Goal: Transaction & Acquisition: Purchase product/service

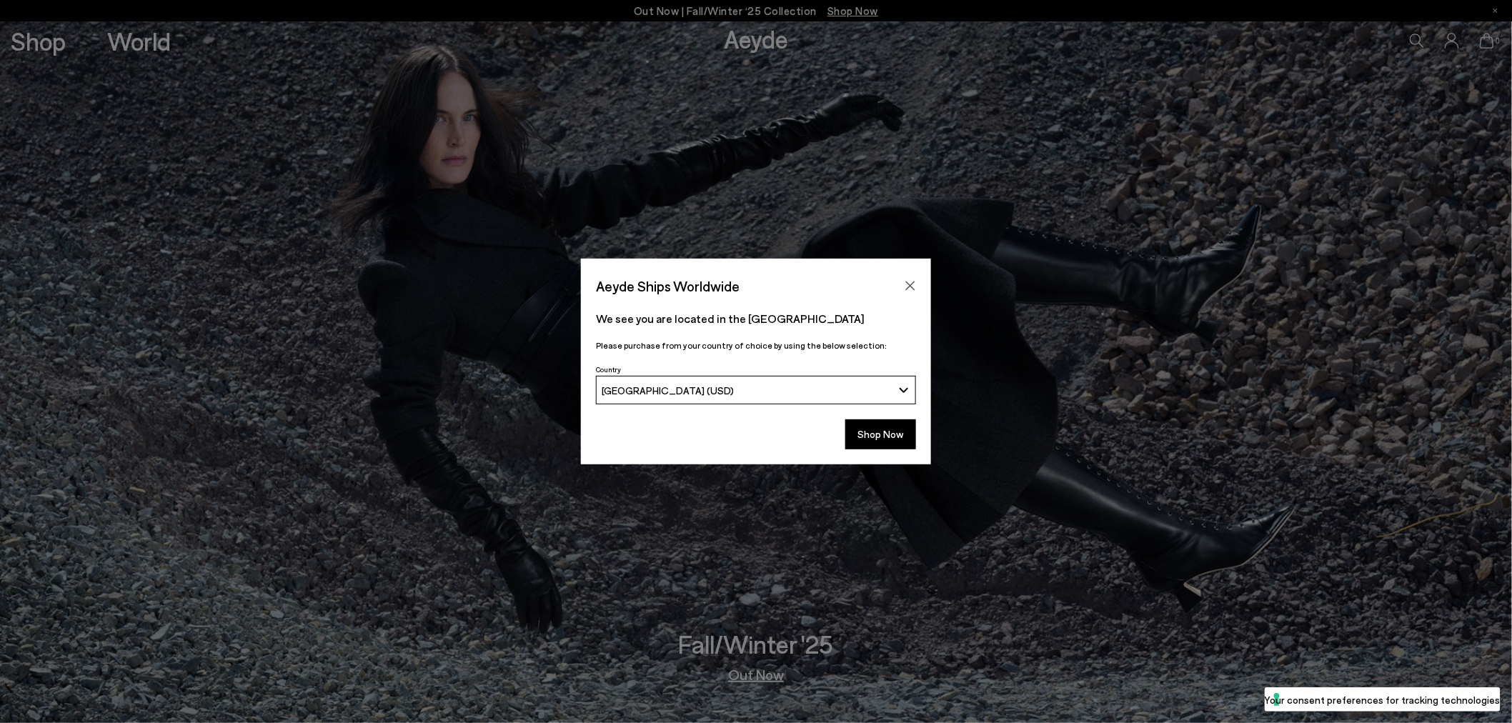
click at [41, 38] on div "Aeyde Ships Worldwide We see you are located in the United States Please purcha…" at bounding box center [756, 361] width 1512 height 723
click at [882, 443] on button "Shop Now" at bounding box center [880, 435] width 71 height 30
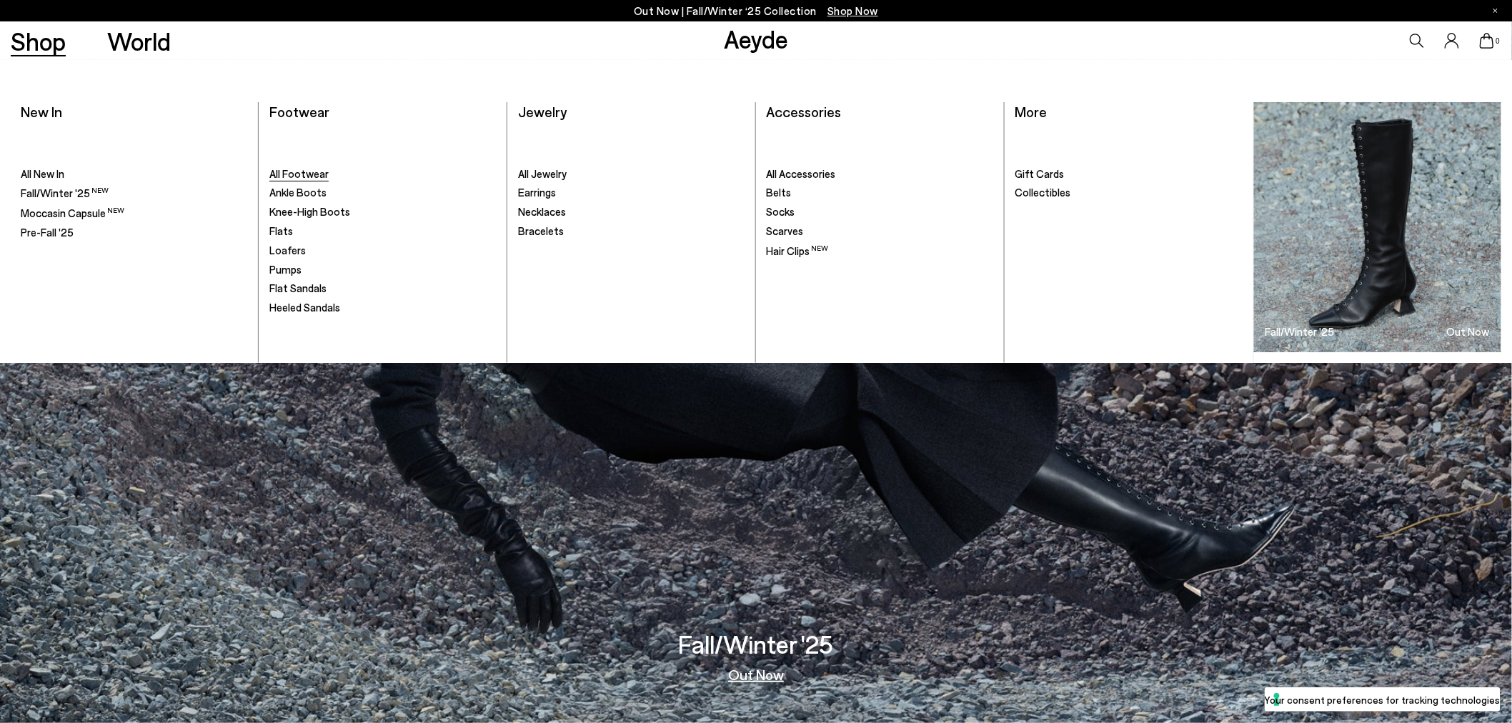
click at [324, 174] on span "All Footwear" at bounding box center [298, 173] width 59 height 13
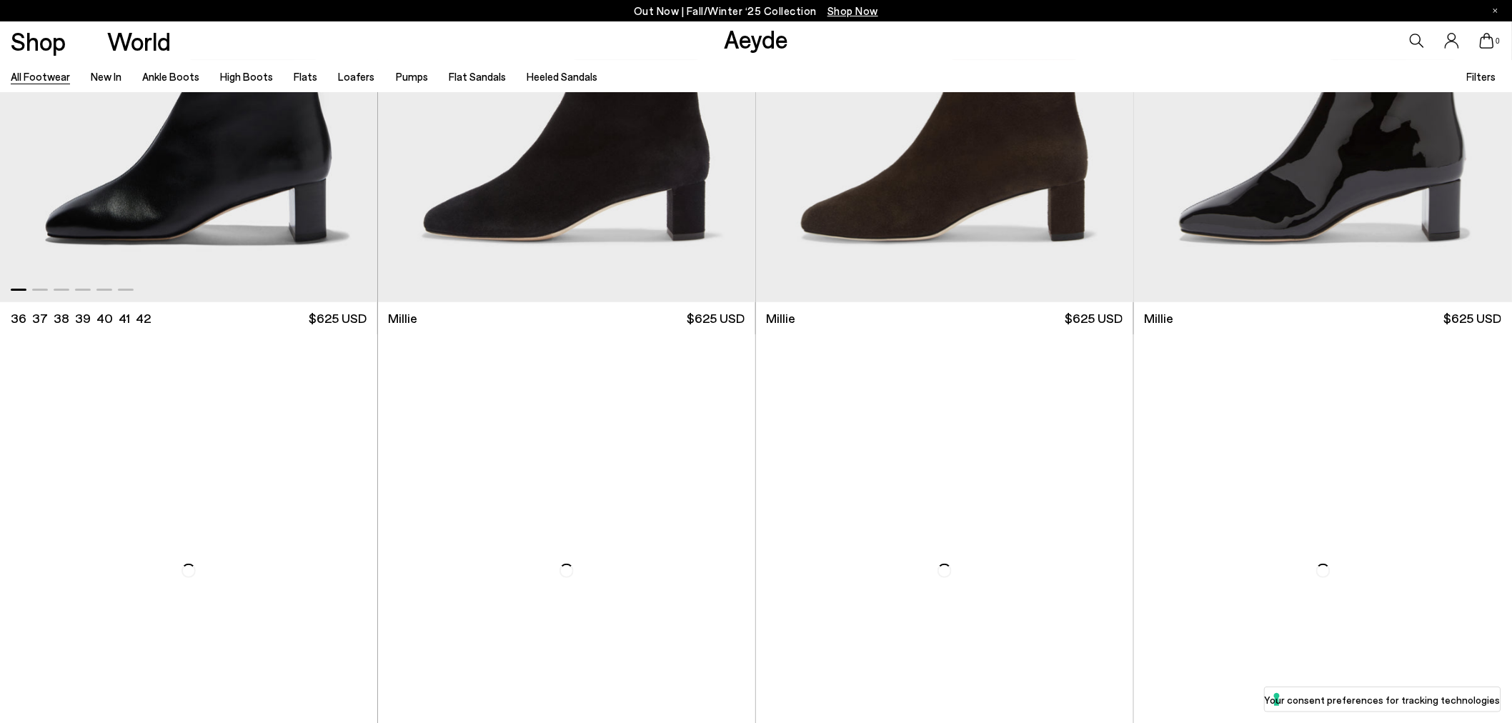
scroll to position [8910, 0]
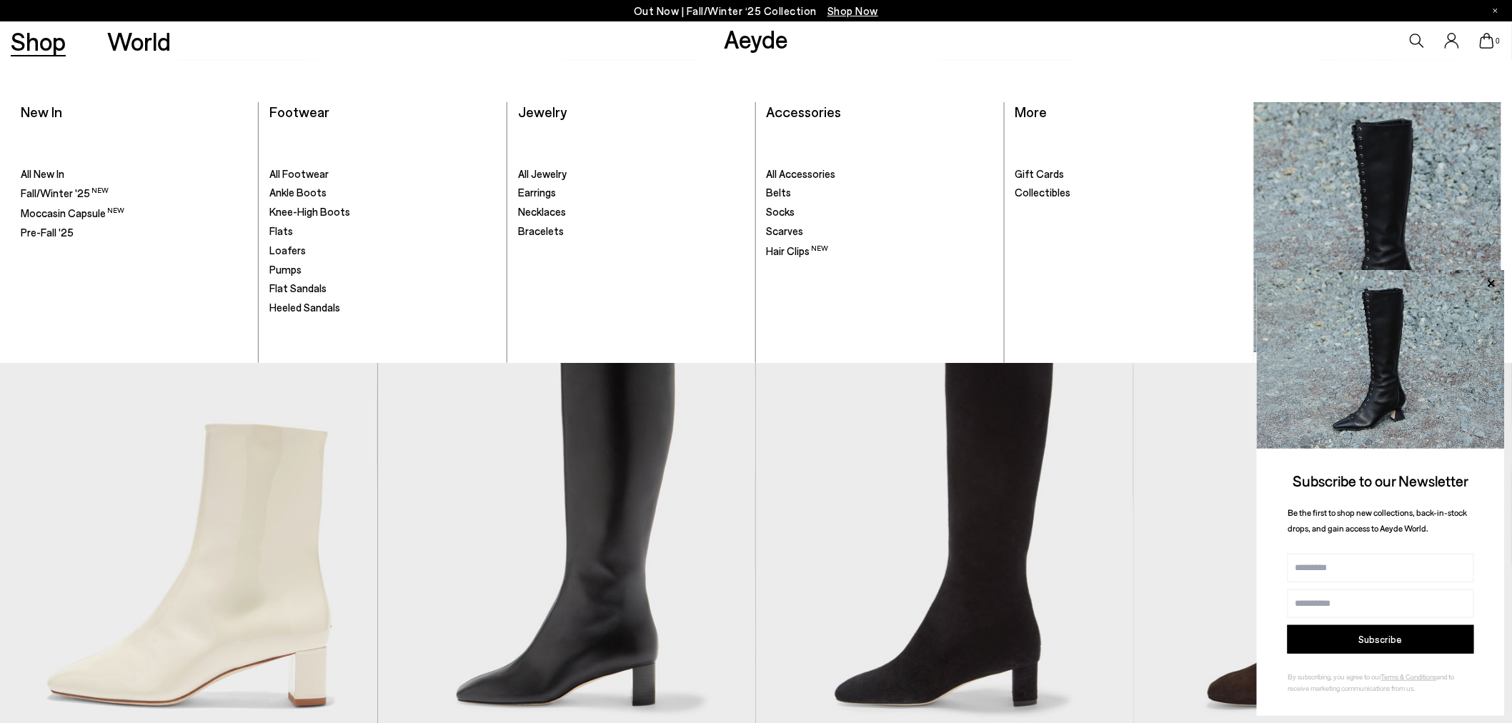
click at [39, 38] on link "Shop" at bounding box center [38, 41] width 55 height 25
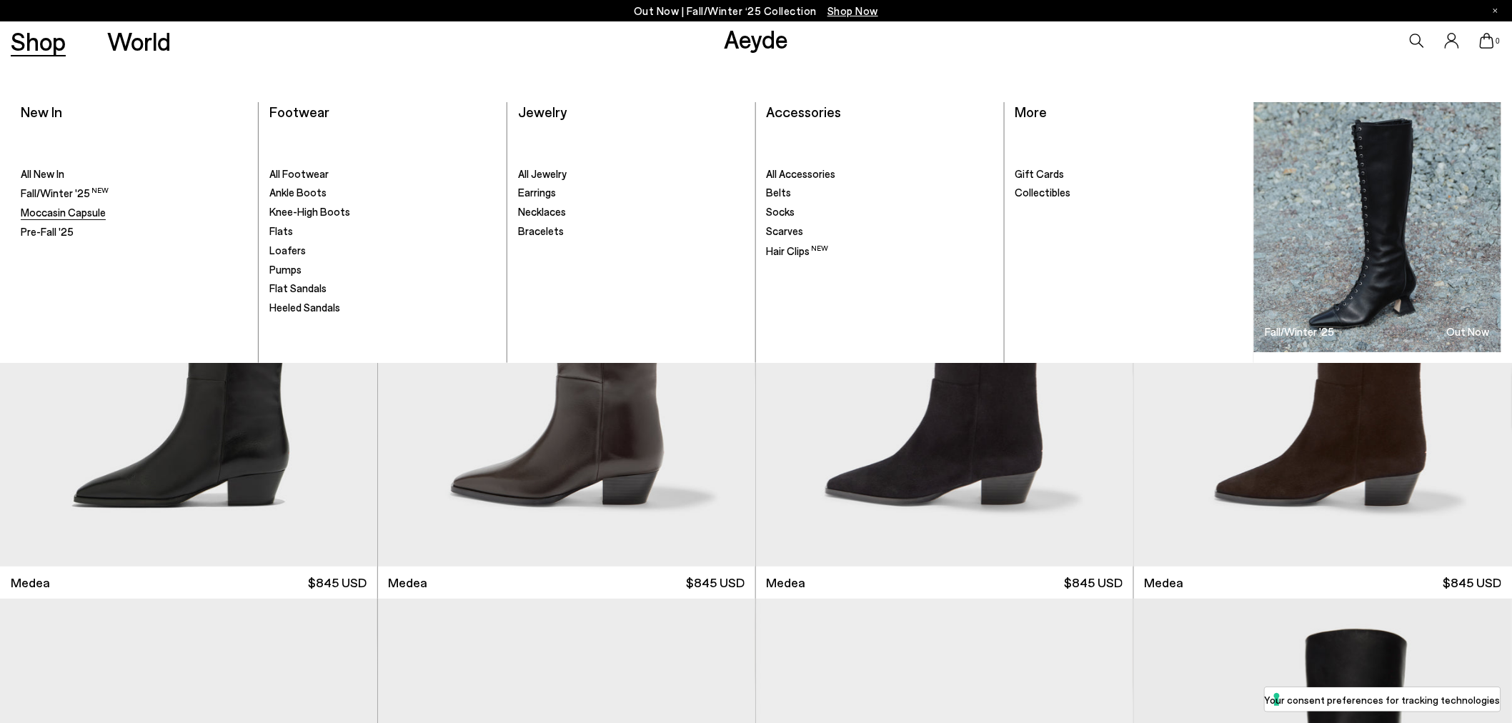
click at [36, 216] on span "Moccasin Capsule" at bounding box center [63, 212] width 85 height 13
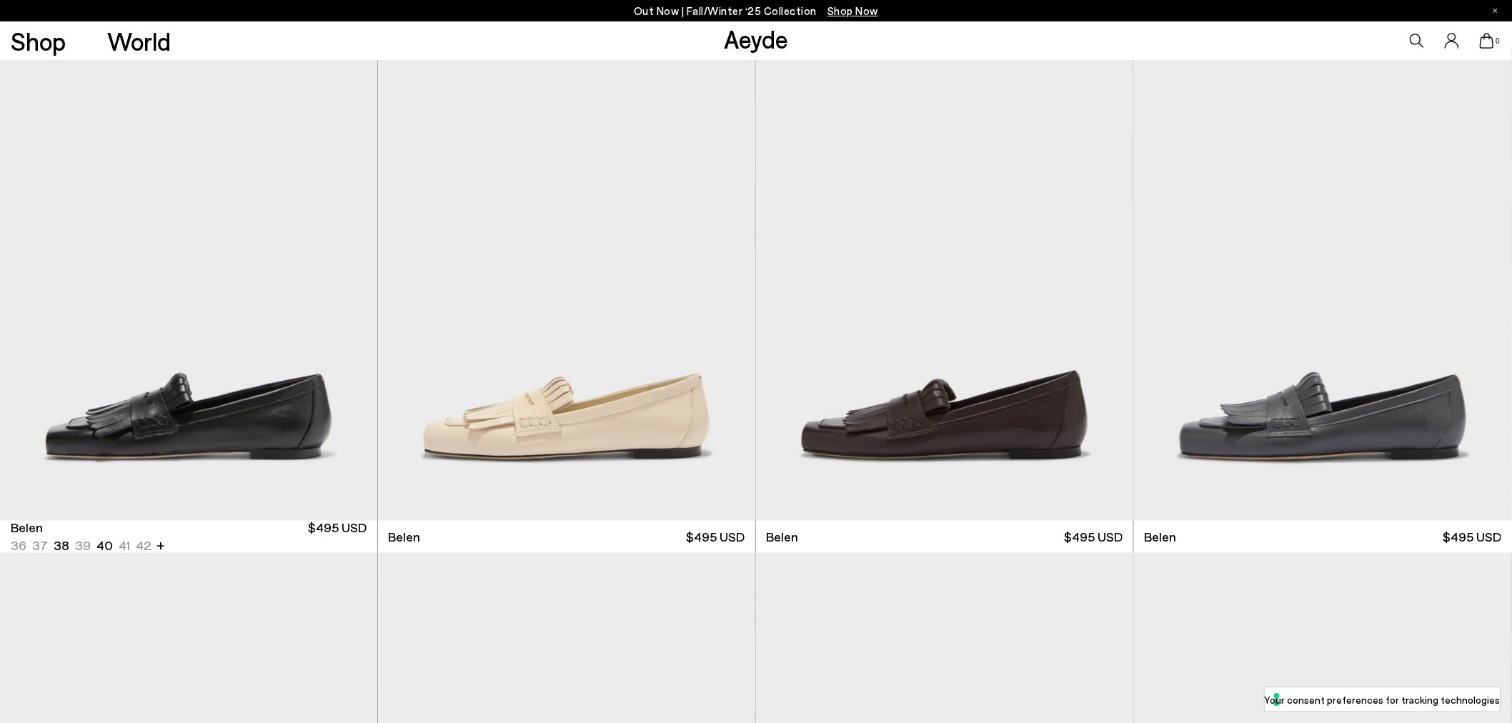
scroll to position [238, 0]
